Goal: Navigation & Orientation: Find specific page/section

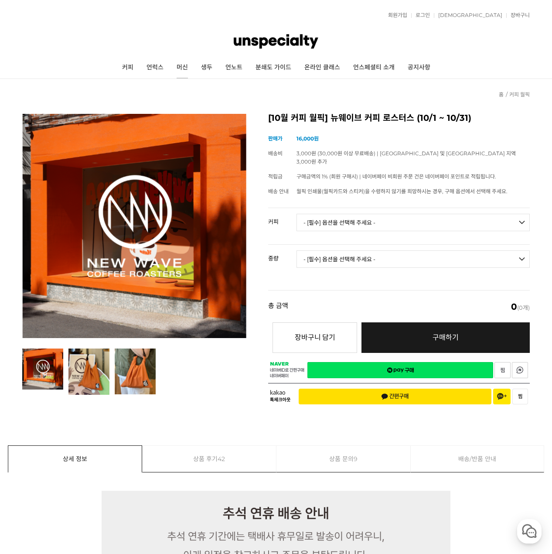
click at [184, 68] on link "머신" at bounding box center [182, 68] width 24 height 22
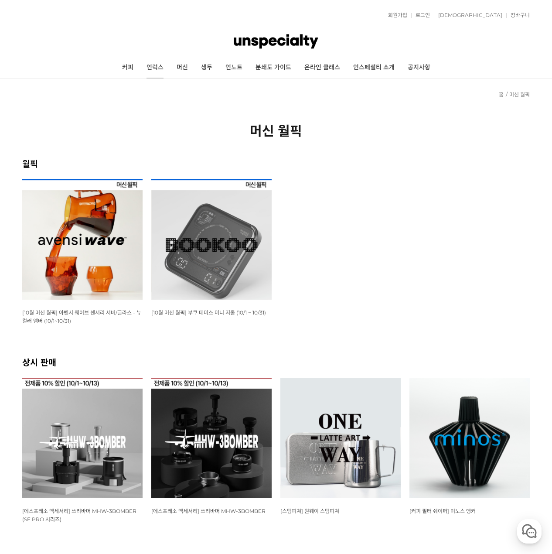
click at [149, 69] on link "언럭스" at bounding box center [155, 68] width 30 height 22
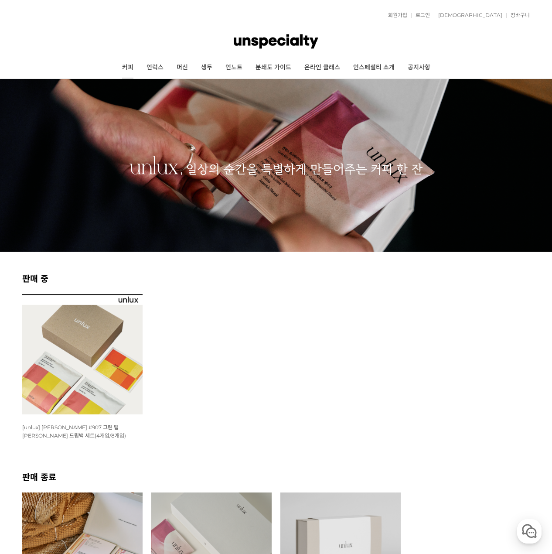
click at [124, 66] on link "커피" at bounding box center [128, 68] width 24 height 22
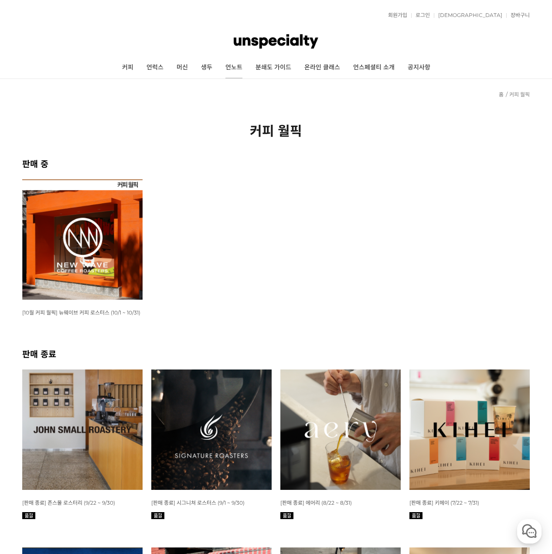
click at [240, 66] on link "언노트" at bounding box center [234, 68] width 30 height 22
click at [280, 66] on link "분쇄도 가이드" at bounding box center [273, 68] width 49 height 22
